Goal: Task Accomplishment & Management: Use online tool/utility

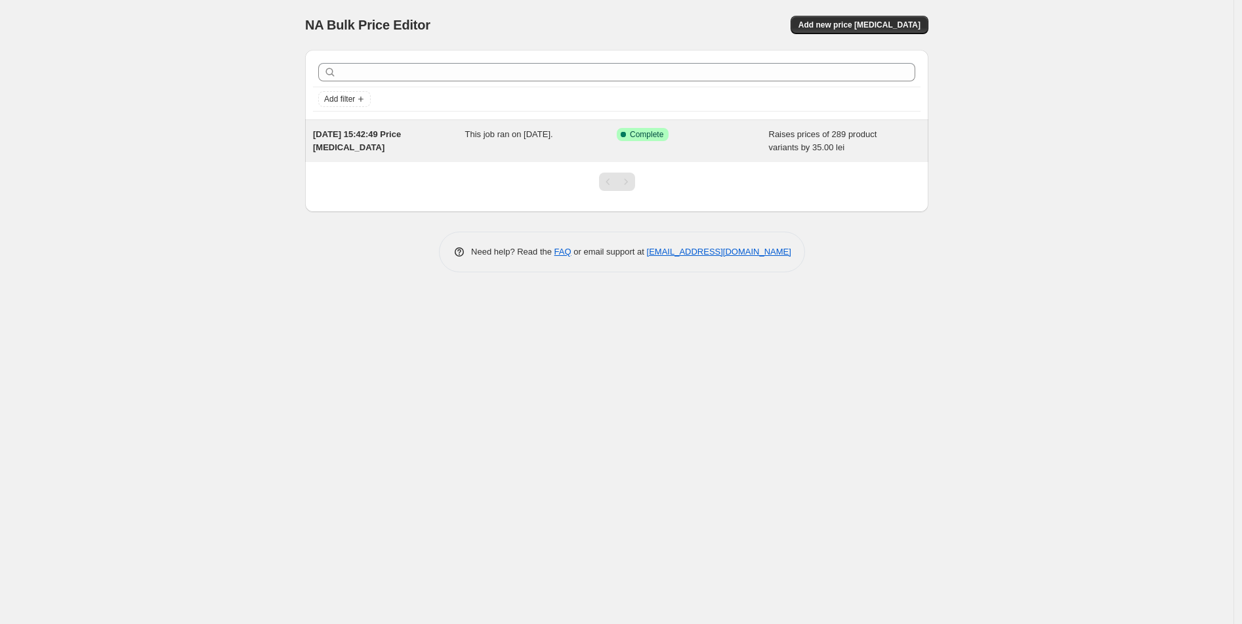
click at [388, 138] on span "[DATE] 15:42:49 Price [MEDICAL_DATA]" at bounding box center [357, 140] width 88 height 23
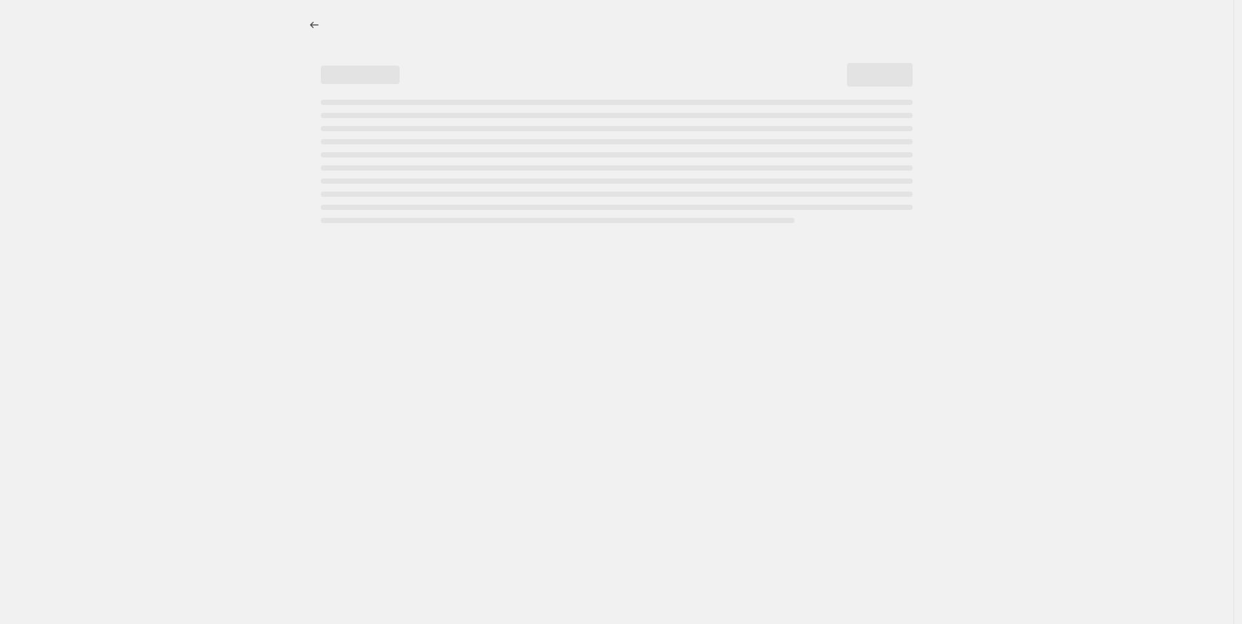
select select "by"
select select "pp"
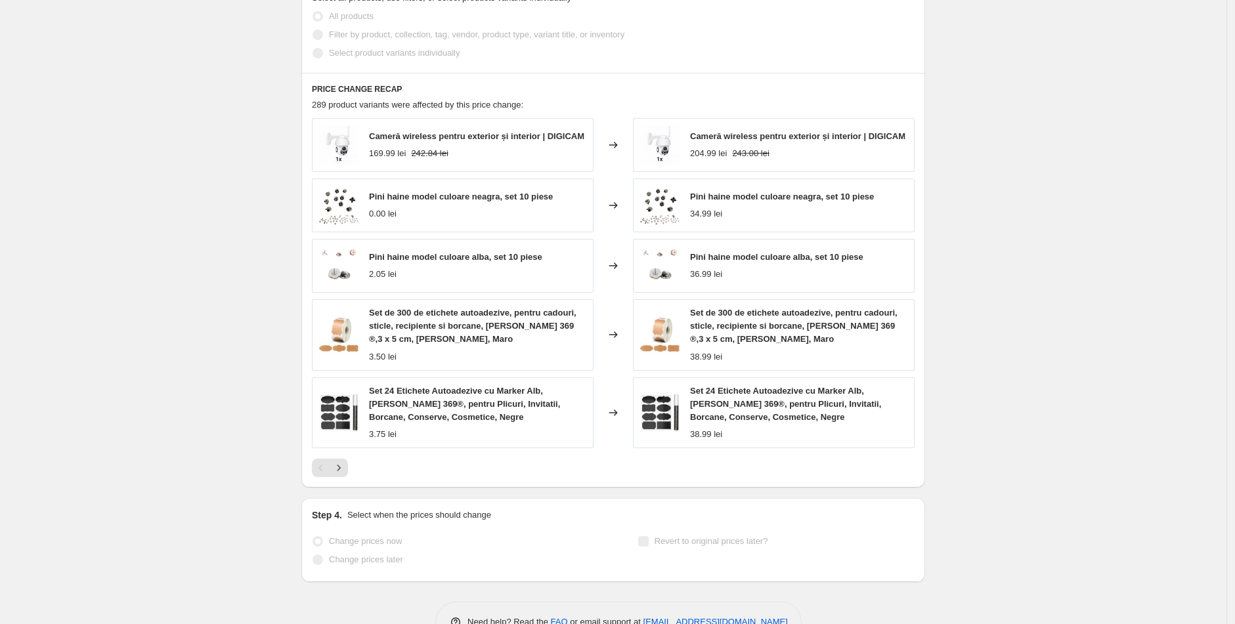
scroll to position [1003, 0]
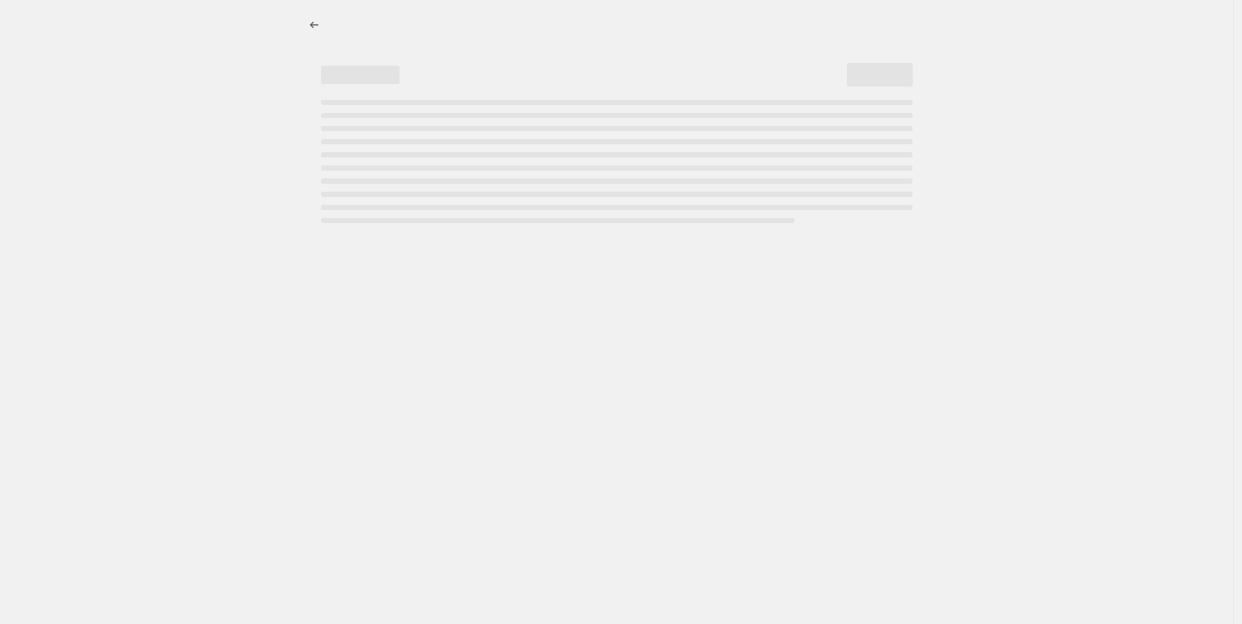
select select "by"
select select "pp"
